Goal: Navigation & Orientation: Find specific page/section

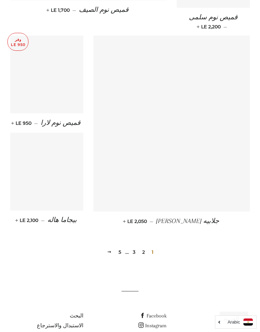
scroll to position [879, 0]
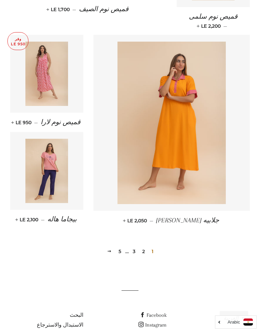
click at [153, 246] on span "1" at bounding box center [152, 251] width 7 height 10
click at [143, 246] on link "2" at bounding box center [143, 251] width 8 height 10
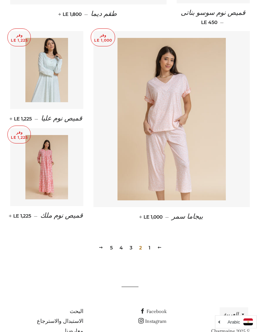
scroll to position [894, 0]
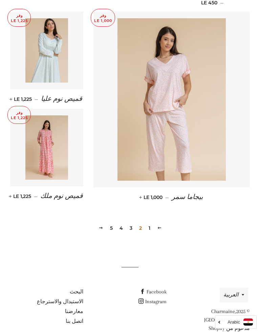
click at [130, 223] on link "3" at bounding box center [131, 228] width 8 height 10
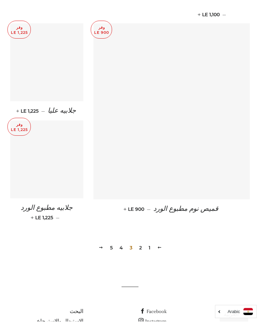
scroll to position [894, 0]
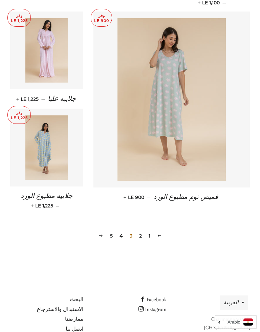
click at [121, 231] on link "4" at bounding box center [121, 236] width 9 height 10
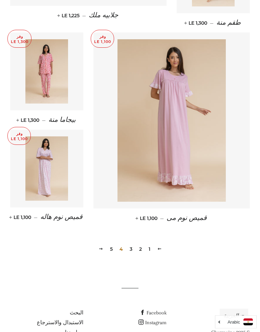
scroll to position [887, 0]
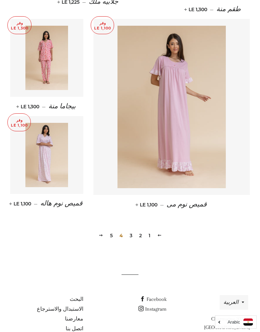
click at [192, 210] on div "السابقه 1 2 3 4 5 التالي" at bounding box center [129, 225] width 239 height 31
click at [161, 233] on span at bounding box center [159, 235] width 5 height 5
